Goal: Task Accomplishment & Management: Use online tool/utility

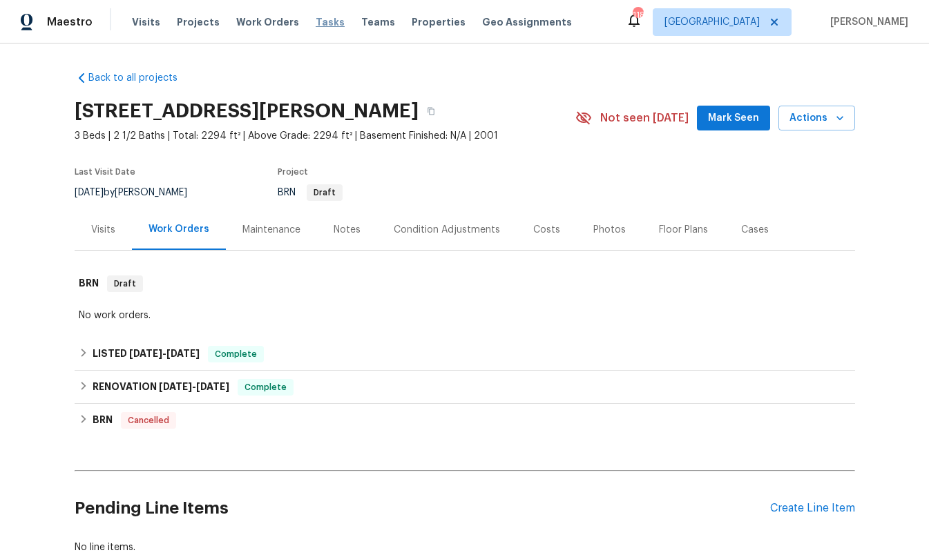
click at [319, 19] on span "Tasks" at bounding box center [330, 22] width 29 height 10
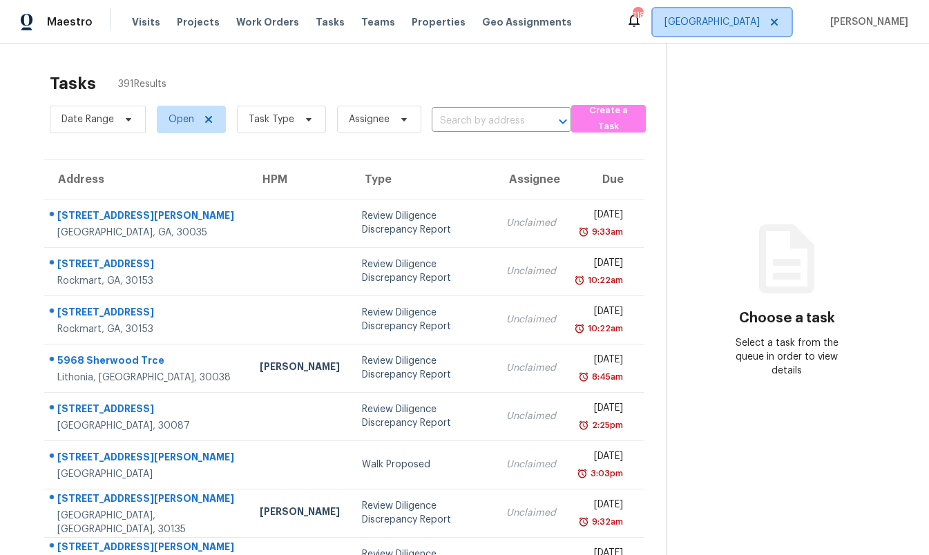
click at [753, 26] on span "[GEOGRAPHIC_DATA]" at bounding box center [711, 22] width 95 height 14
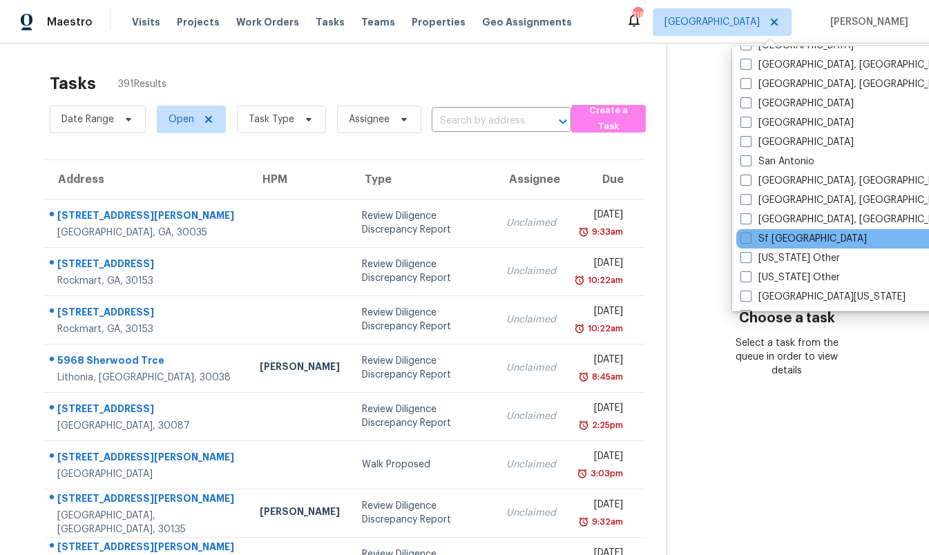
scroll to position [1744, 0]
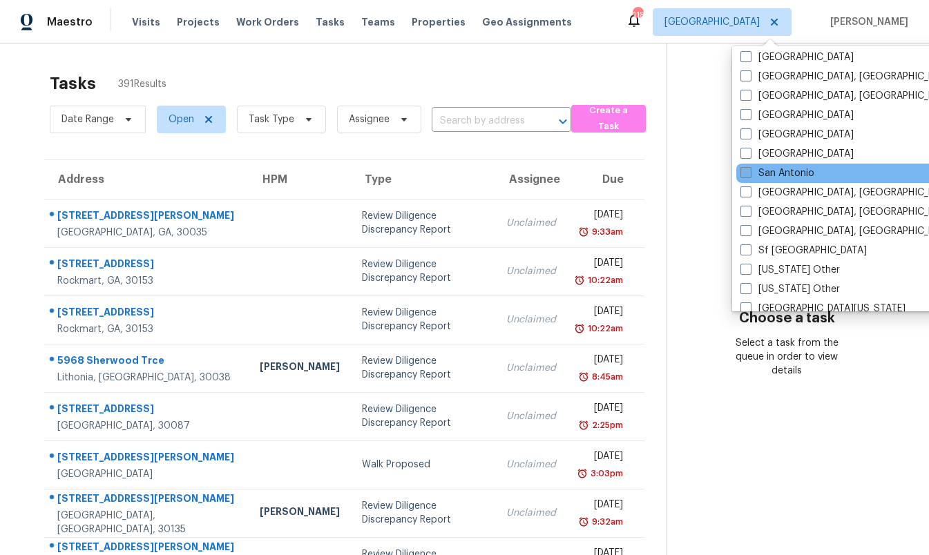
click at [812, 173] on label "San Antonio" at bounding box center [777, 173] width 74 height 14
click at [749, 173] on input "San Antonio" at bounding box center [744, 170] width 9 height 9
checkbox input "true"
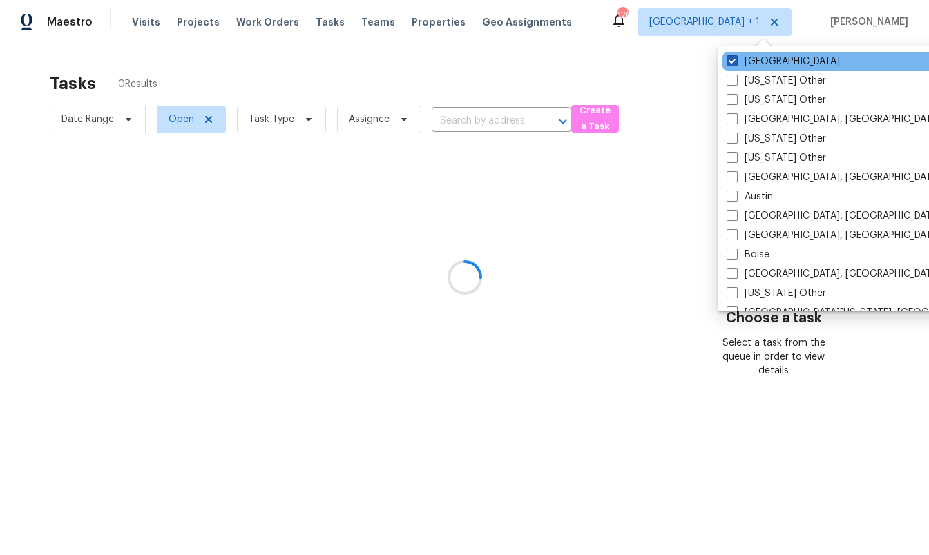
click at [762, 61] on label "[GEOGRAPHIC_DATA]" at bounding box center [782, 62] width 113 height 14
click at [735, 61] on input "[GEOGRAPHIC_DATA]" at bounding box center [730, 59] width 9 height 9
checkbox input "false"
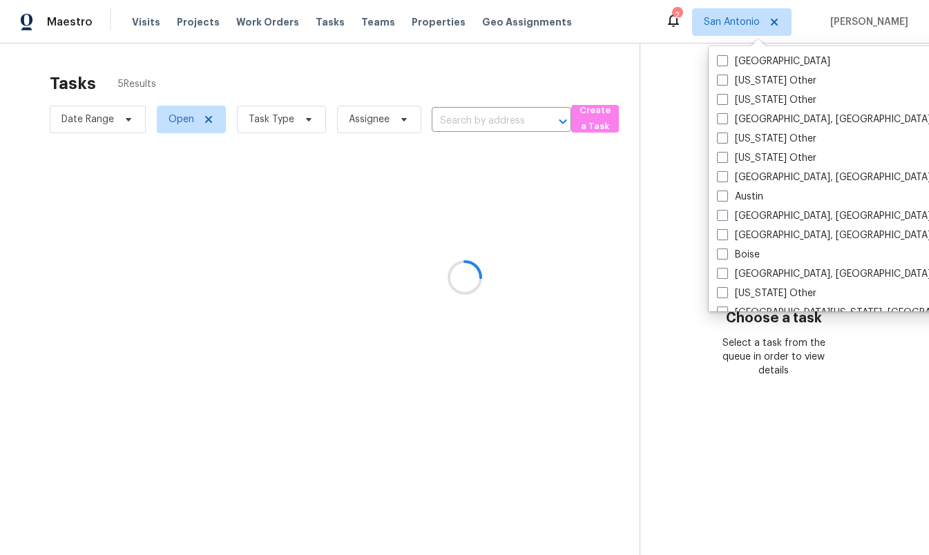
click at [601, 81] on div at bounding box center [464, 277] width 929 height 555
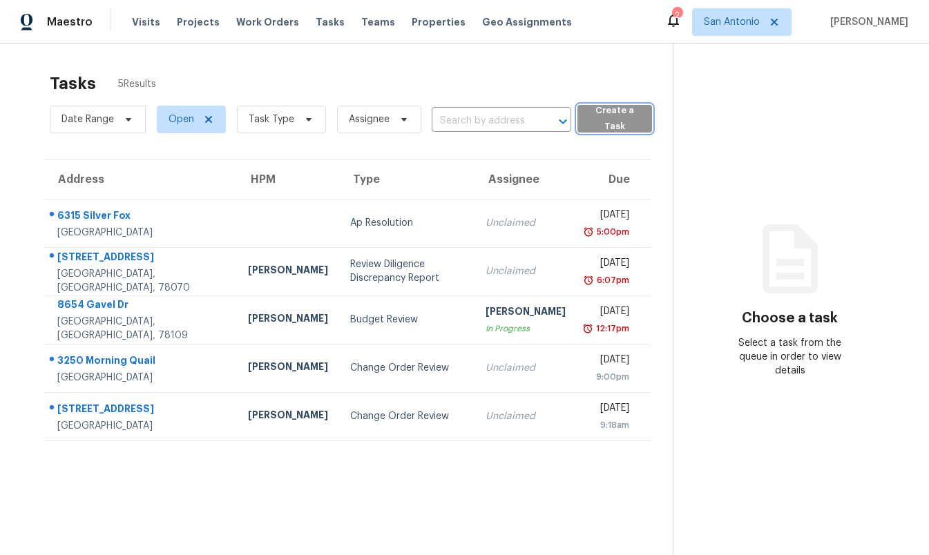
click at [604, 112] on span "Create a Task" at bounding box center [614, 119] width 61 height 32
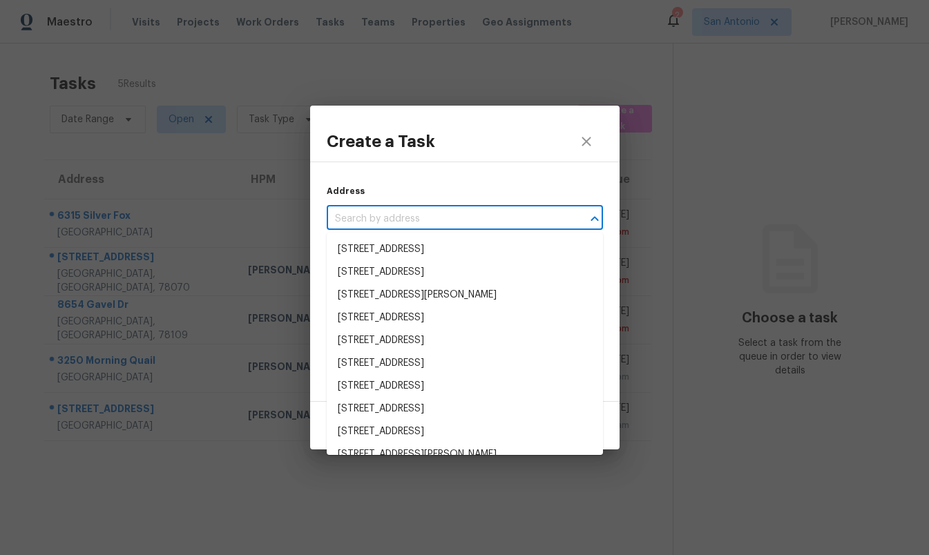
click at [415, 219] on input "text" at bounding box center [446, 219] width 238 height 21
paste input "22834 [PERSON_NAME], [GEOGRAPHIC_DATA]"
type input "22834 [PERSON_NAME], [GEOGRAPHIC_DATA]"
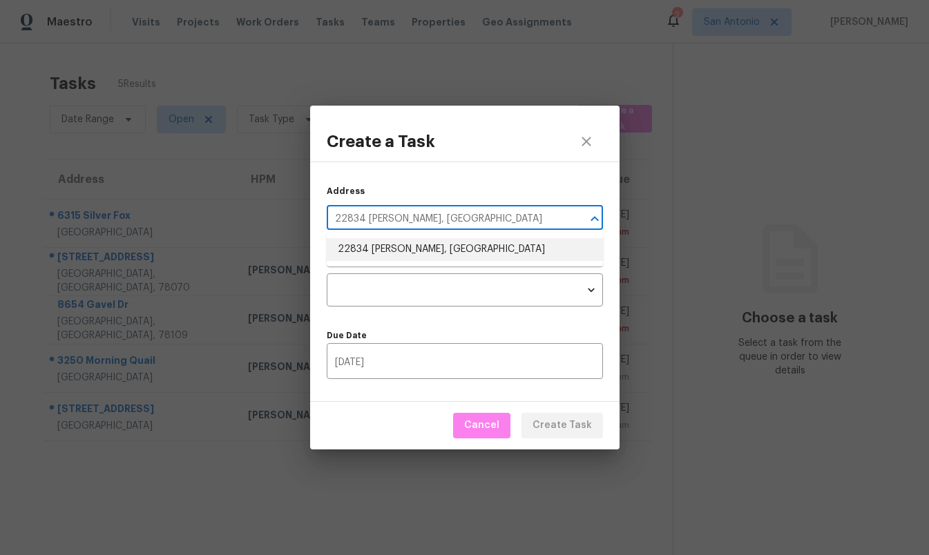
click at [406, 239] on li "22834 [PERSON_NAME], [GEOGRAPHIC_DATA]" at bounding box center [465, 249] width 276 height 23
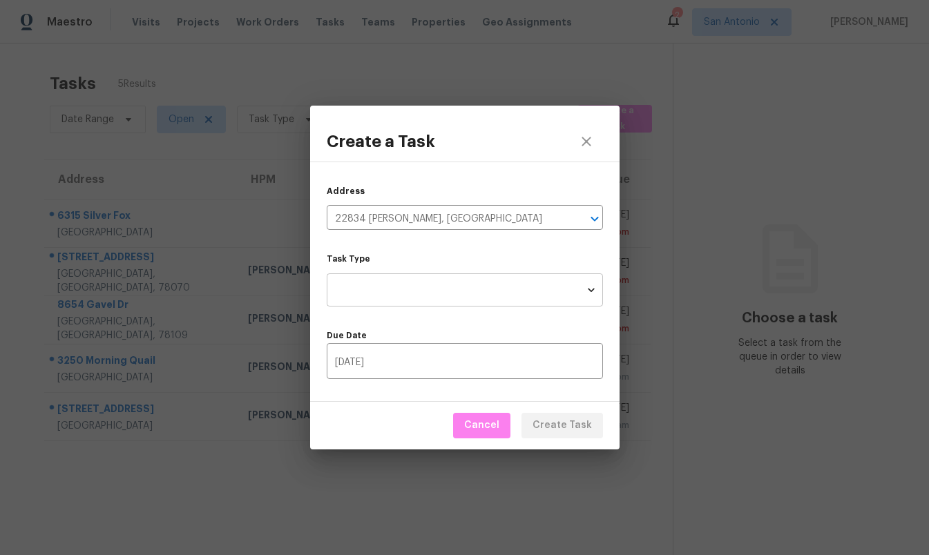
click at [401, 278] on body "Maestro Visits Projects Work Orders Tasks Teams Properties Geo Assignments 2 Sa…" at bounding box center [464, 277] width 929 height 555
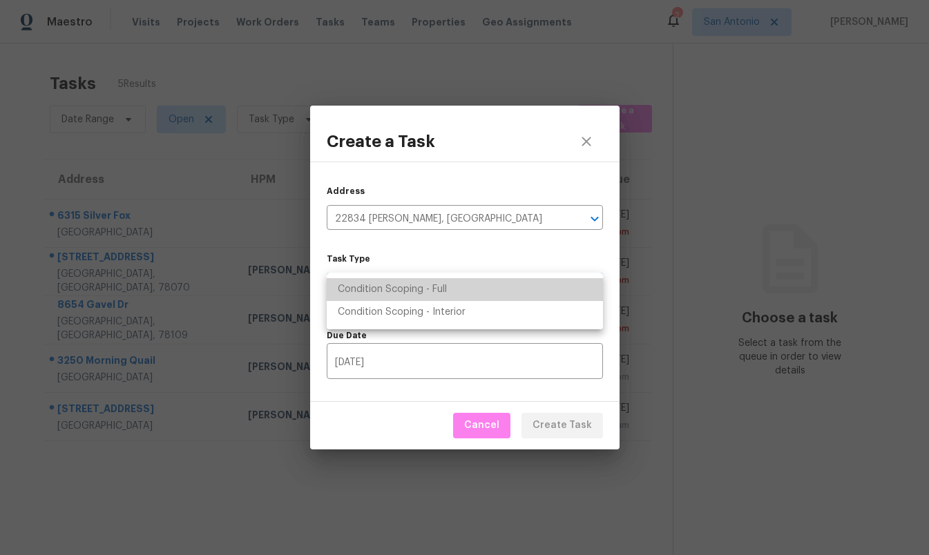
click at [401, 284] on li "Condition Scoping - Full" at bounding box center [465, 289] width 276 height 23
type input "virtual_full_assessment"
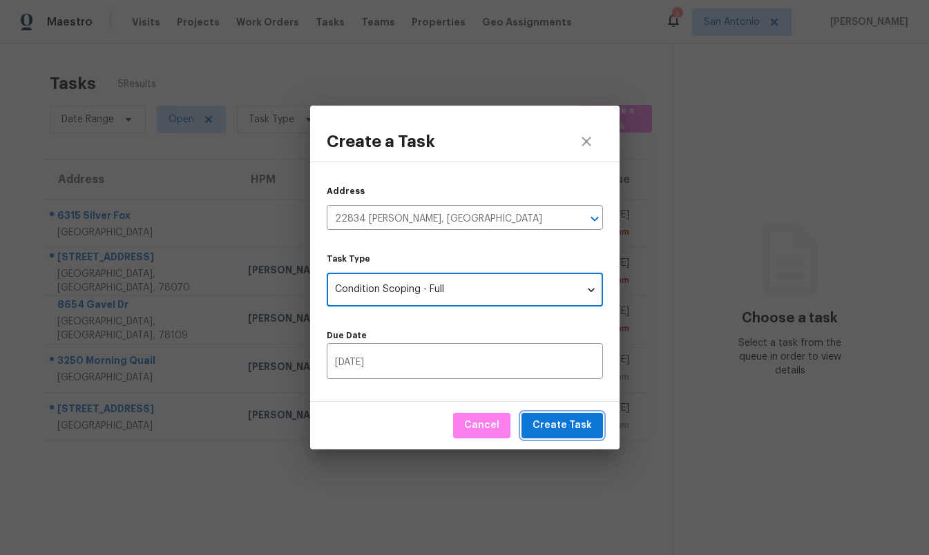
click at [570, 433] on span "Create Task" at bounding box center [561, 425] width 59 height 17
